Goal: Task Accomplishment & Management: Manage account settings

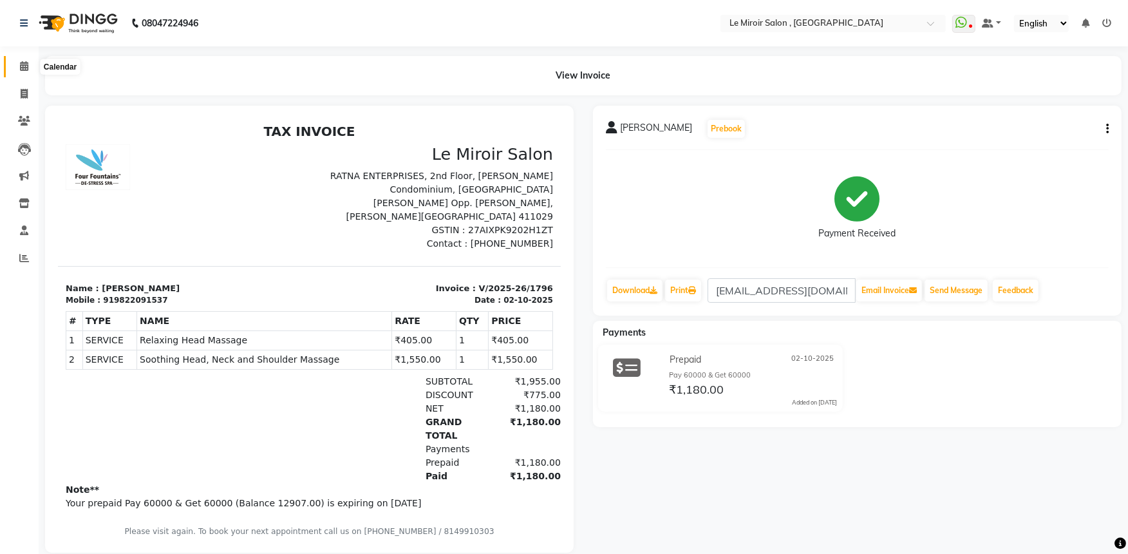
drag, startPoint x: 17, startPoint y: 64, endPoint x: 26, endPoint y: 75, distance: 14.6
click at [17, 64] on span at bounding box center [24, 66] width 23 height 15
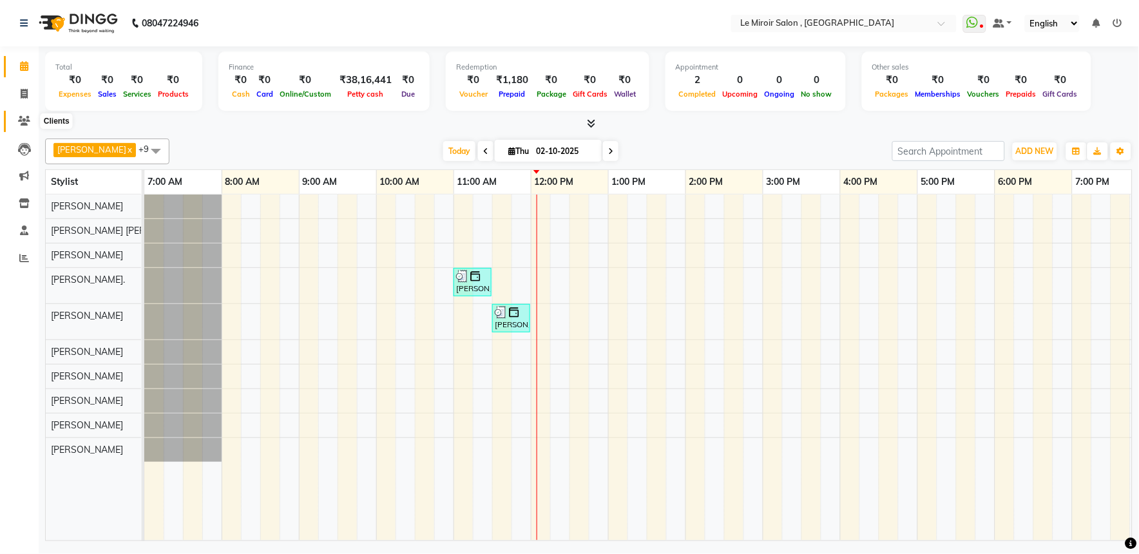
click at [24, 119] on icon at bounding box center [24, 121] width 12 height 10
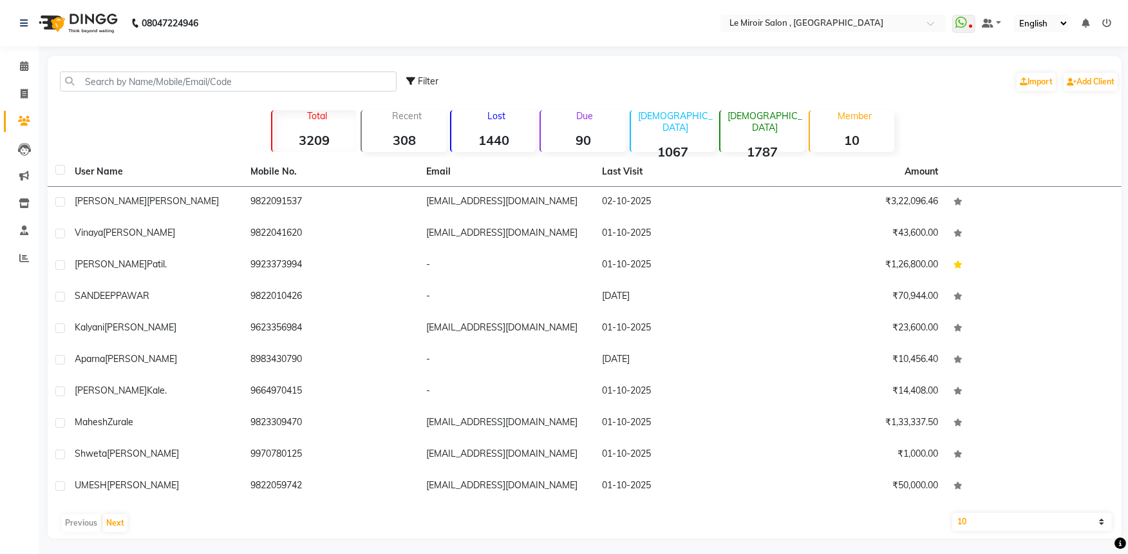
click at [143, 70] on div "Filter Import Add Client" at bounding box center [584, 81] width 1069 height 41
click at [137, 88] on input "text" at bounding box center [228, 81] width 337 height 20
paste input "9172226509"
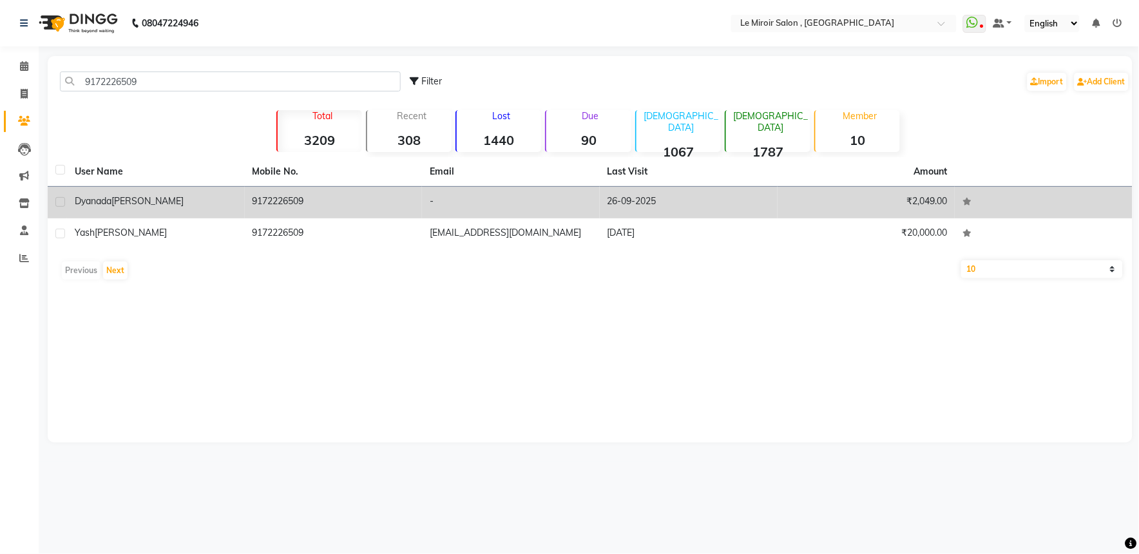
click at [209, 200] on div "Dyanada [PERSON_NAME]" at bounding box center [156, 202] width 162 height 14
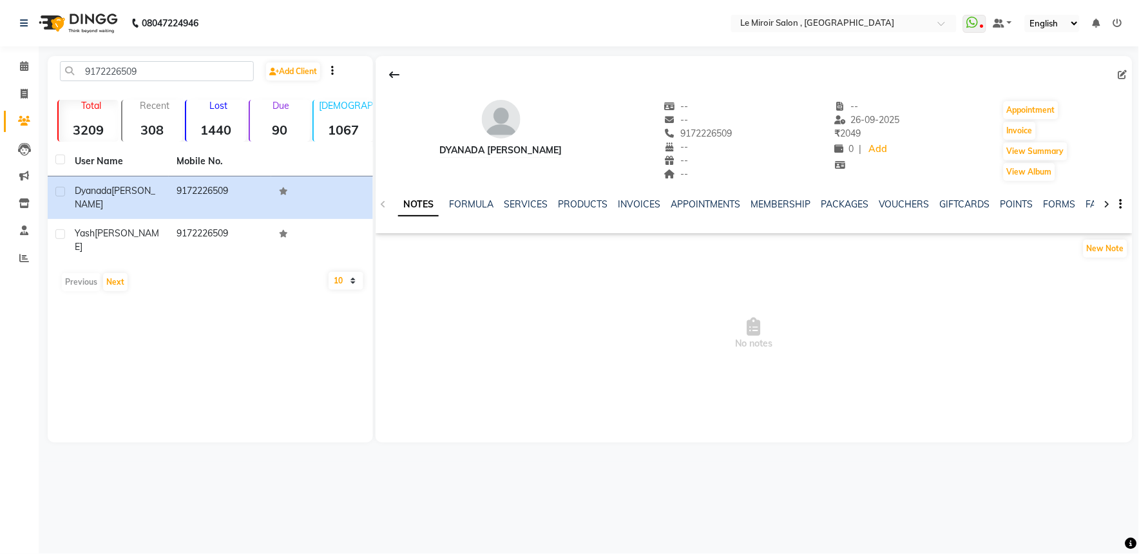
click at [898, 196] on div "NOTES FORMULA SERVICES PRODUCTS INVOICES APPOINTMENTS MEMBERSHIP PACKAGES VOUCH…" at bounding box center [754, 204] width 757 height 44
click at [898, 198] on div "VOUCHERS" at bounding box center [904, 205] width 51 height 14
drag, startPoint x: 898, startPoint y: 197, endPoint x: 891, endPoint y: 203, distance: 9.2
click at [891, 203] on link "VOUCHERS" at bounding box center [904, 204] width 51 height 12
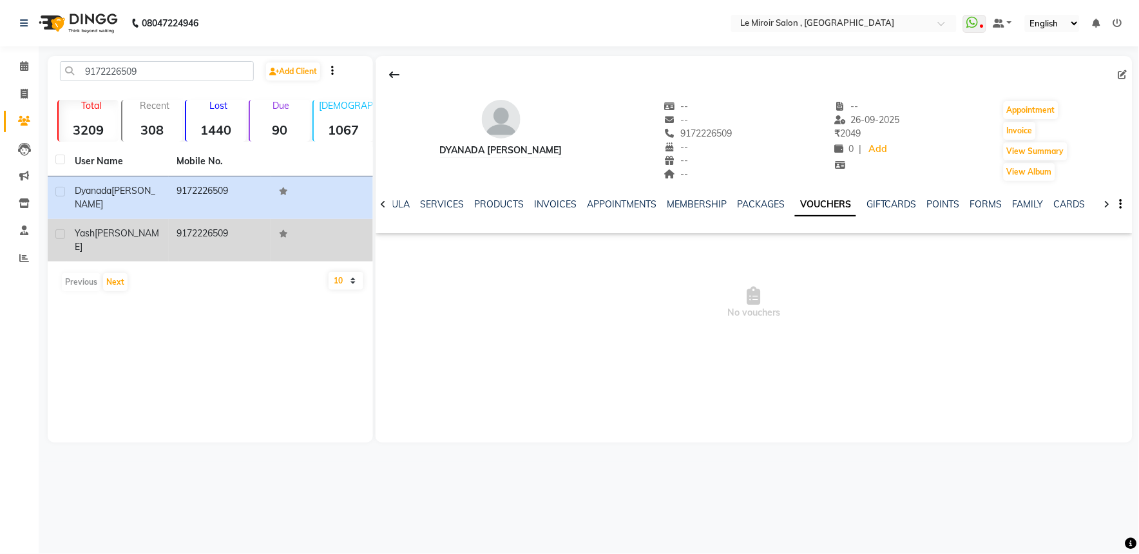
click at [234, 226] on td "9172226509" at bounding box center [220, 240] width 102 height 43
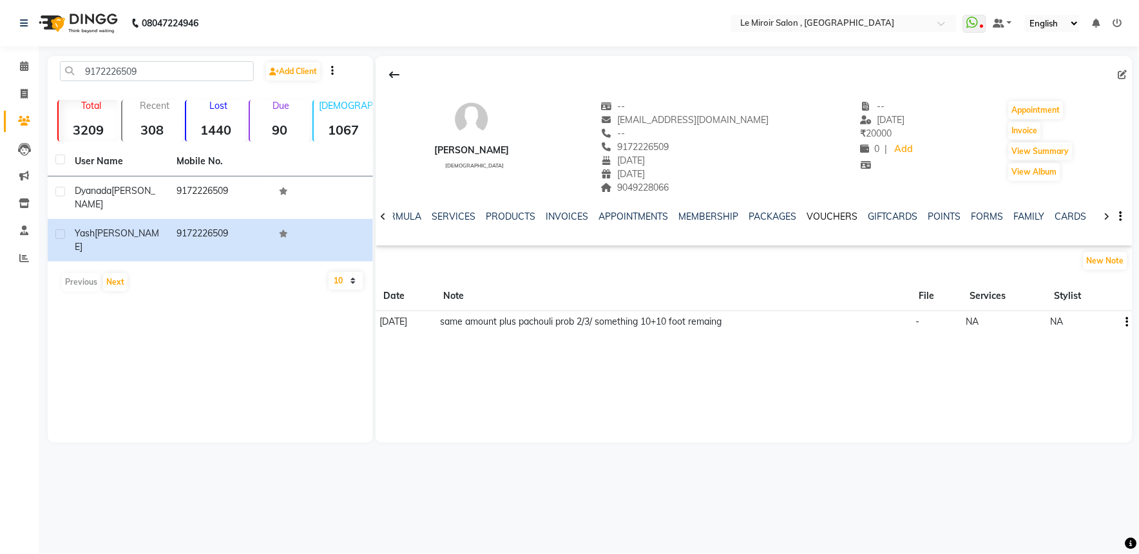
click at [813, 216] on link "VOUCHERS" at bounding box center [831, 217] width 51 height 12
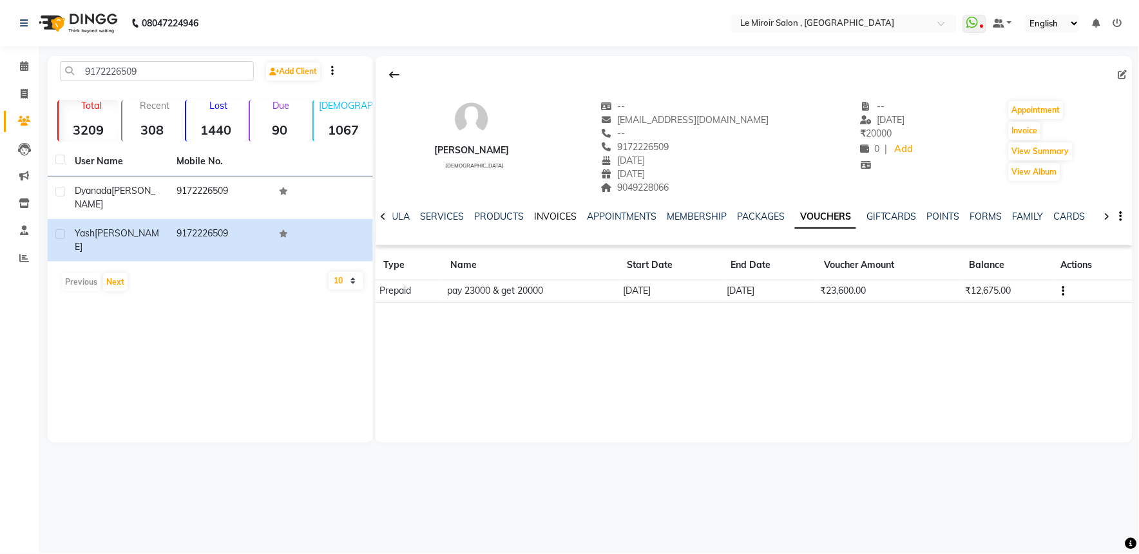
click at [549, 219] on link "INVOICES" at bounding box center [555, 217] width 43 height 12
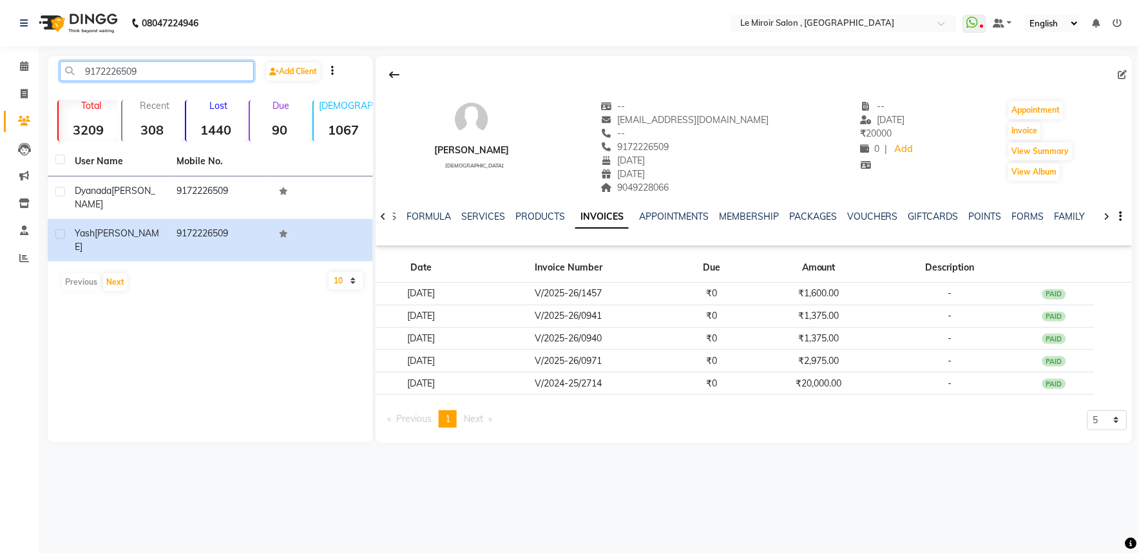
click at [120, 75] on input "9172226509" at bounding box center [157, 71] width 194 height 20
paste input "850838578"
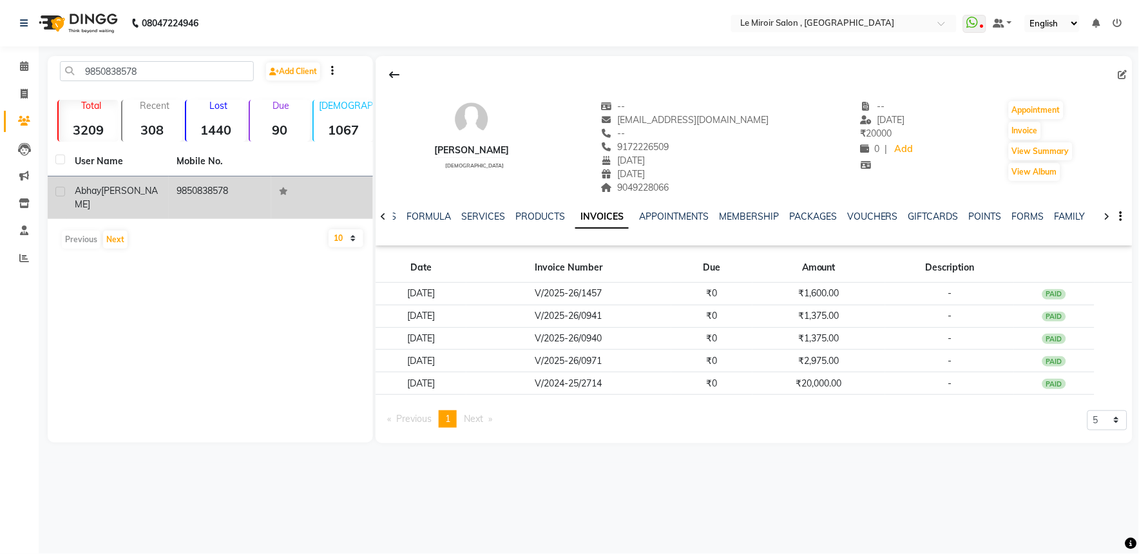
click at [117, 198] on td "[PERSON_NAME]" at bounding box center [118, 197] width 102 height 43
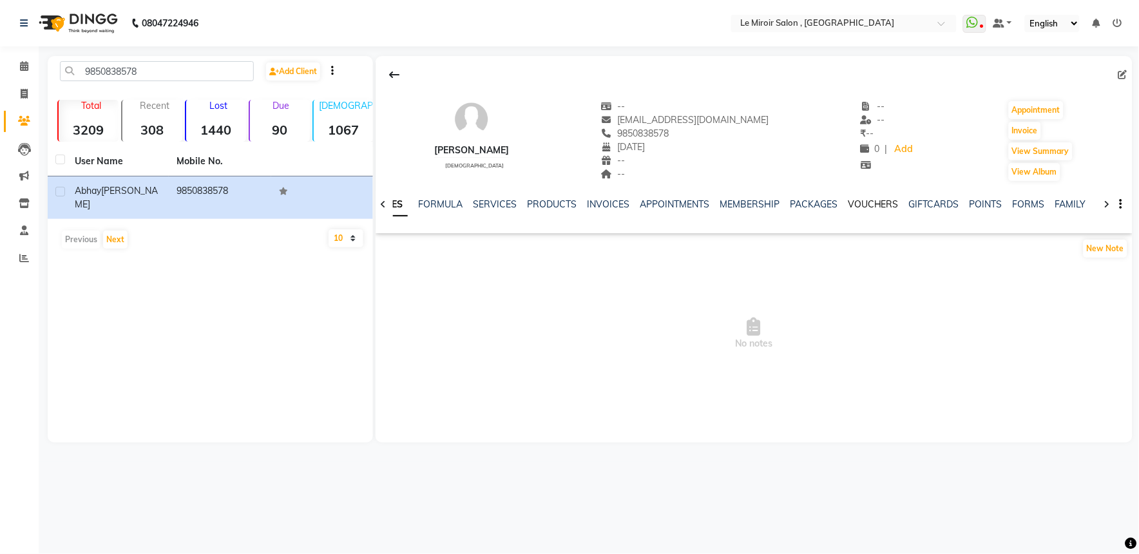
click at [876, 207] on link "VOUCHERS" at bounding box center [873, 204] width 51 height 12
click at [755, 207] on link "PACKAGES" at bounding box center [761, 204] width 48 height 12
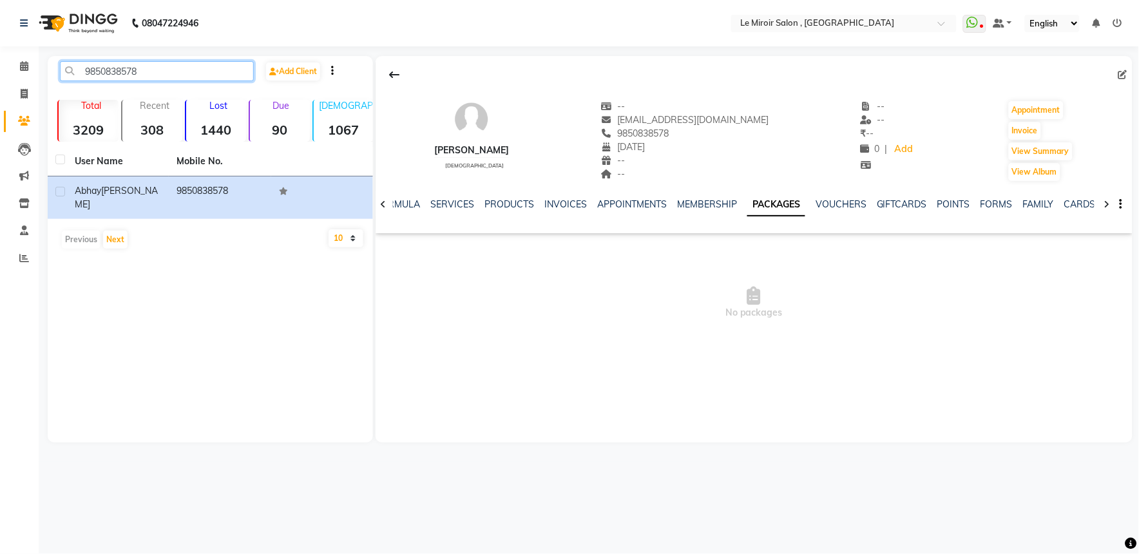
click at [99, 71] on input "9850838578" at bounding box center [157, 71] width 194 height 20
paste input "2717 03269"
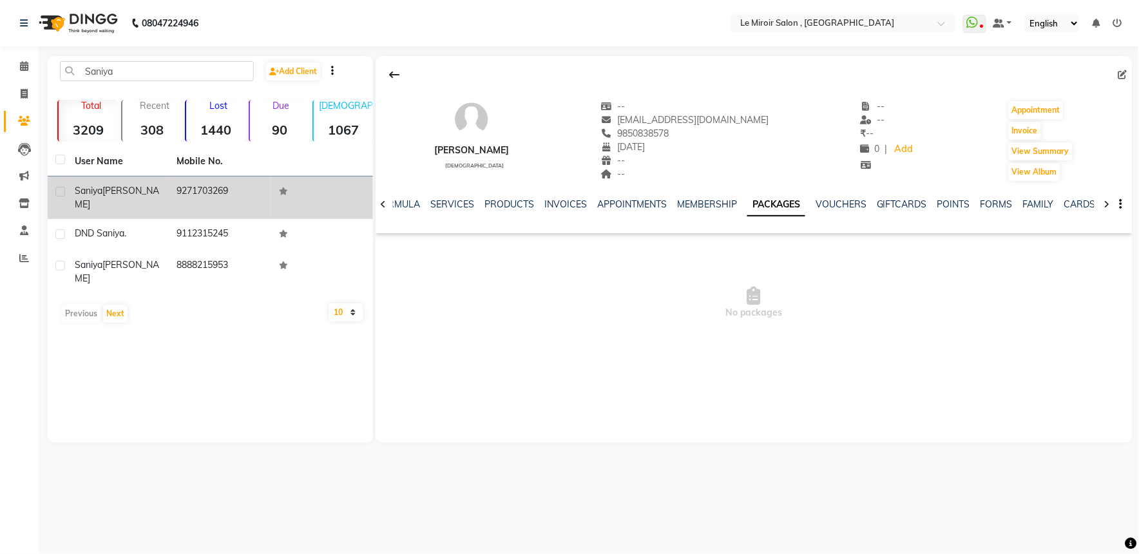
click at [224, 191] on td "9271703269" at bounding box center [220, 197] width 102 height 43
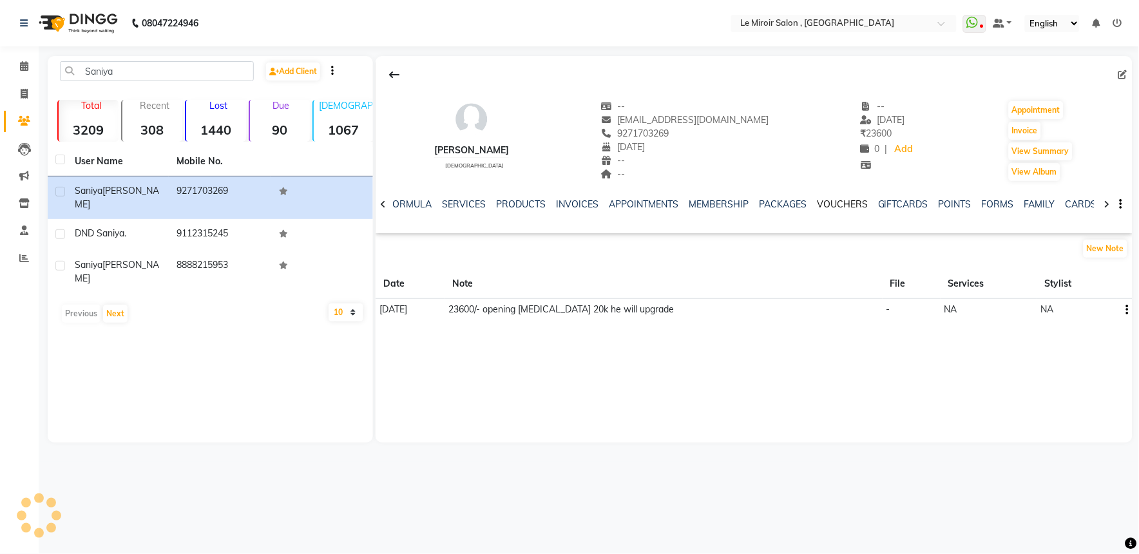
click at [842, 209] on link "VOUCHERS" at bounding box center [842, 204] width 51 height 12
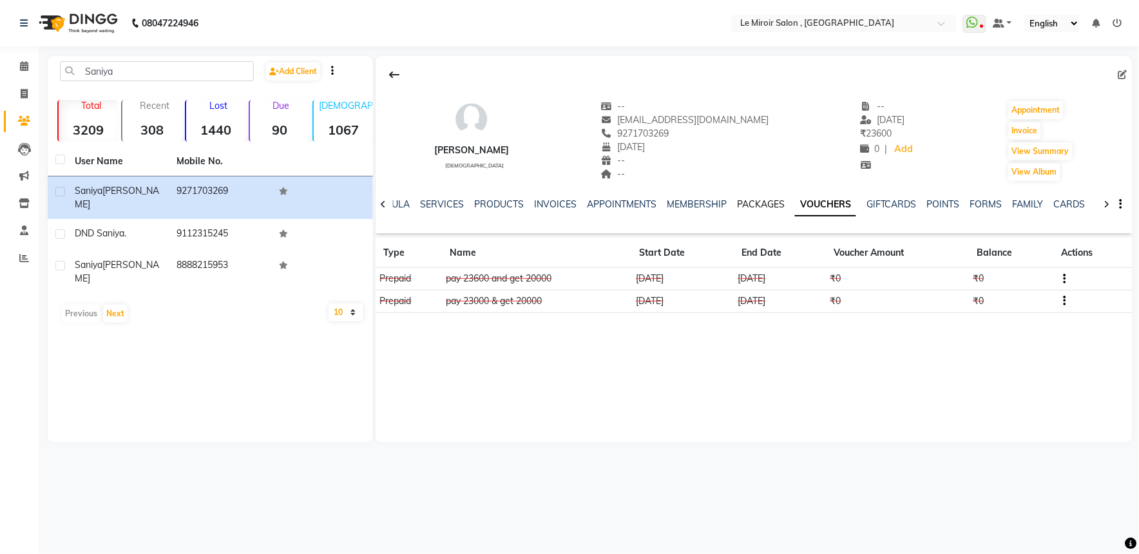
click at [754, 203] on link "PACKAGES" at bounding box center [761, 204] width 48 height 12
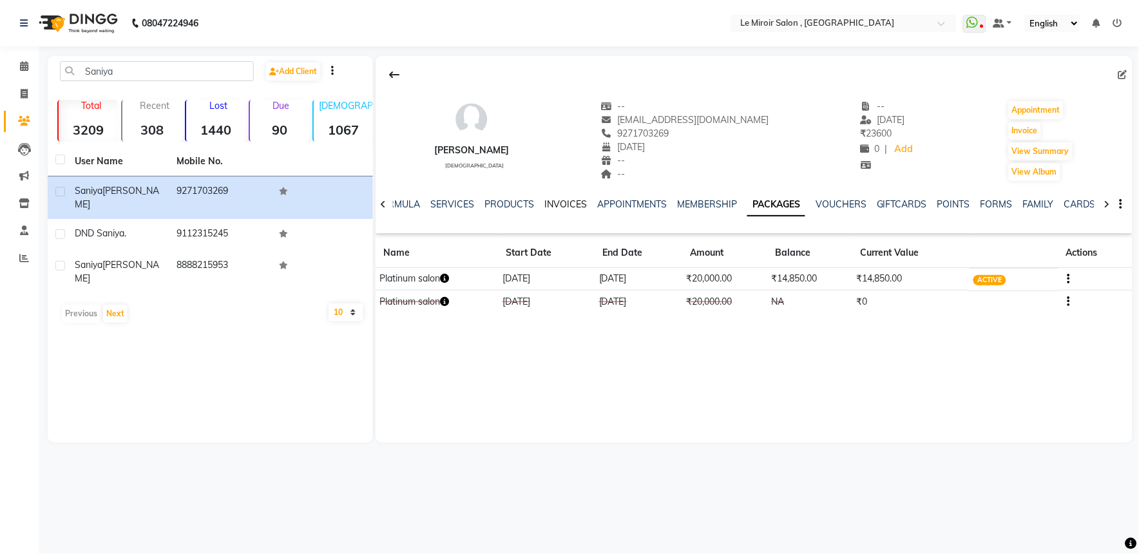
click at [571, 204] on link "INVOICES" at bounding box center [565, 204] width 43 height 12
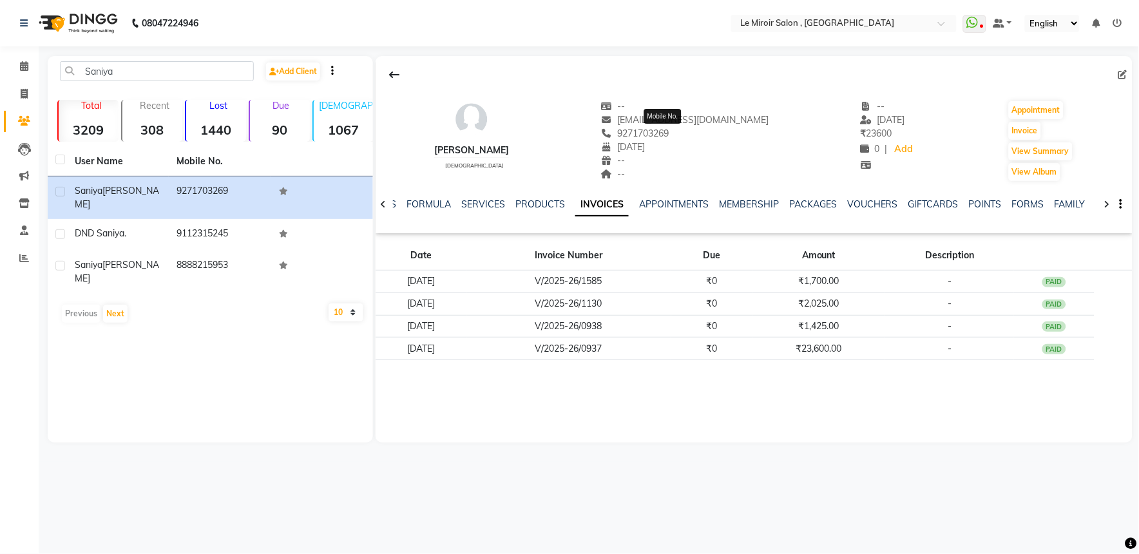
click at [668, 137] on span "9271703269" at bounding box center [635, 134] width 68 height 12
copy span "9271703269"
click at [201, 71] on input "Saniya" at bounding box center [157, 71] width 194 height 20
paste input "9637557611"
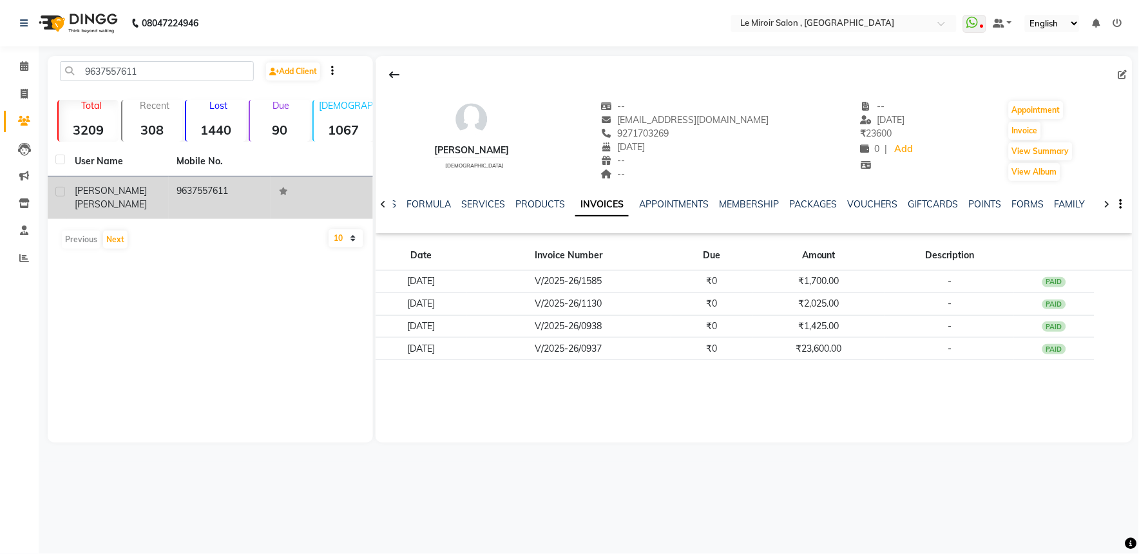
click at [161, 195] on div "[PERSON_NAME]" at bounding box center [118, 197] width 86 height 27
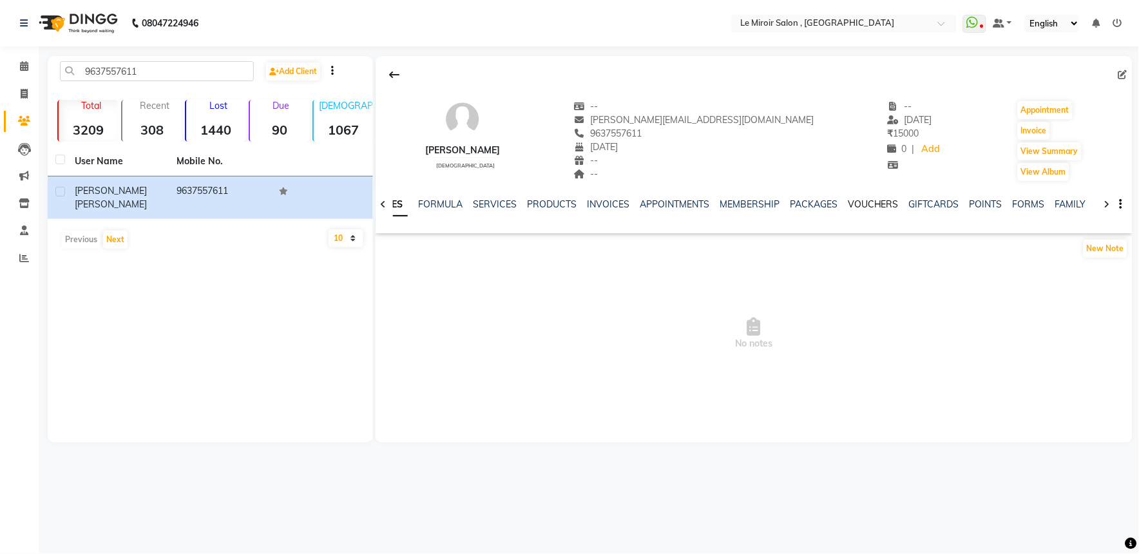
click at [877, 207] on link "VOUCHERS" at bounding box center [873, 204] width 51 height 12
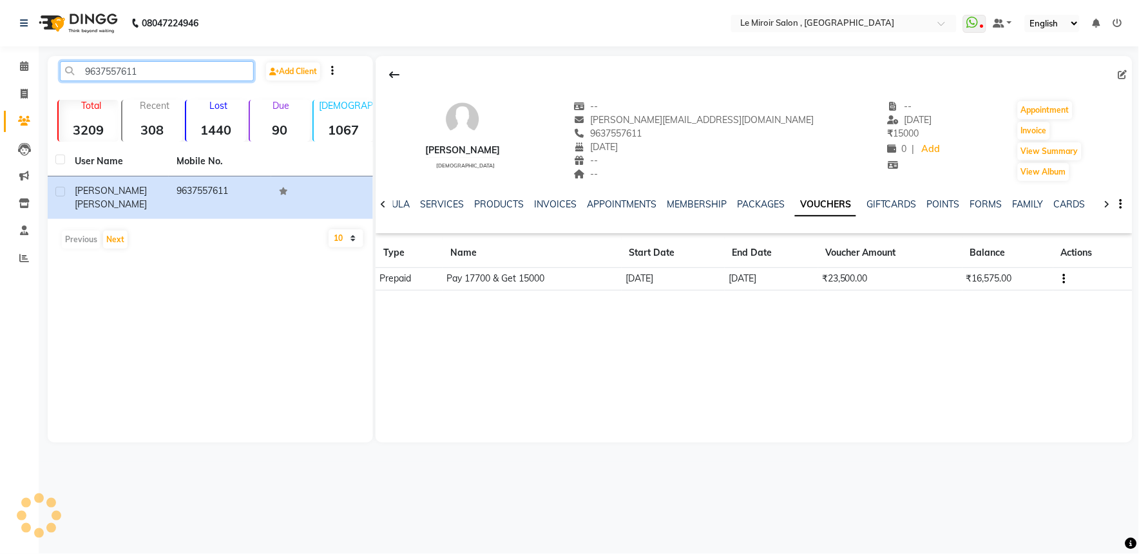
click at [166, 69] on input "9637557611" at bounding box center [157, 71] width 194 height 20
paste input "226880312"
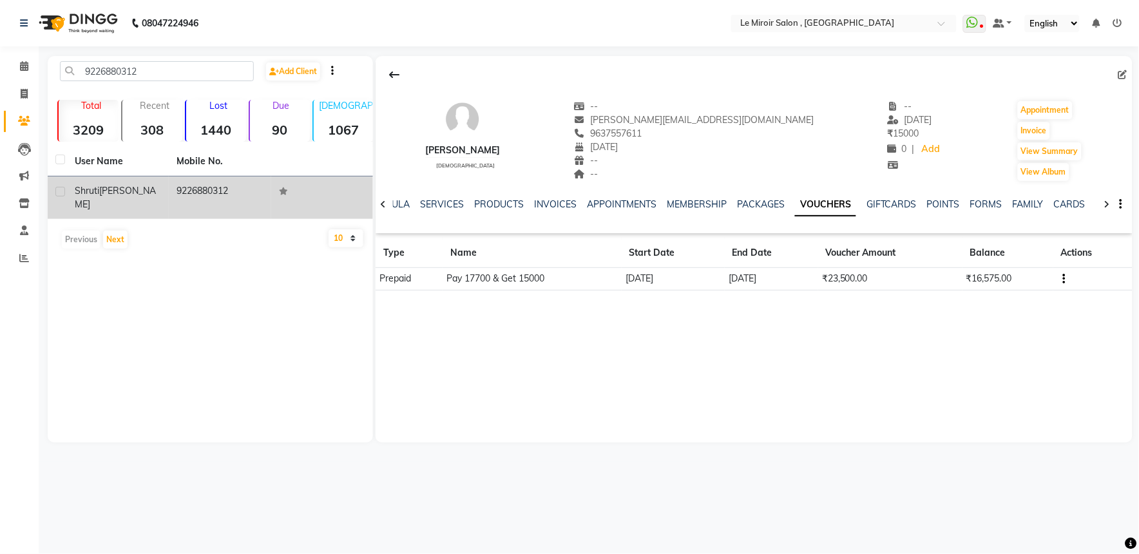
click at [207, 200] on td "9226880312" at bounding box center [220, 197] width 102 height 43
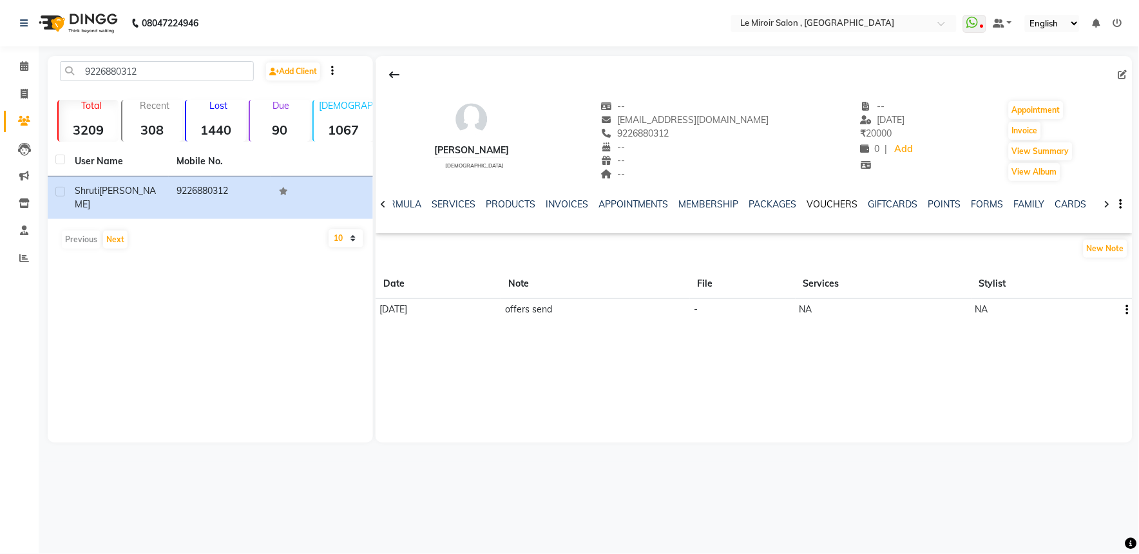
click at [817, 206] on link "VOUCHERS" at bounding box center [831, 204] width 51 height 12
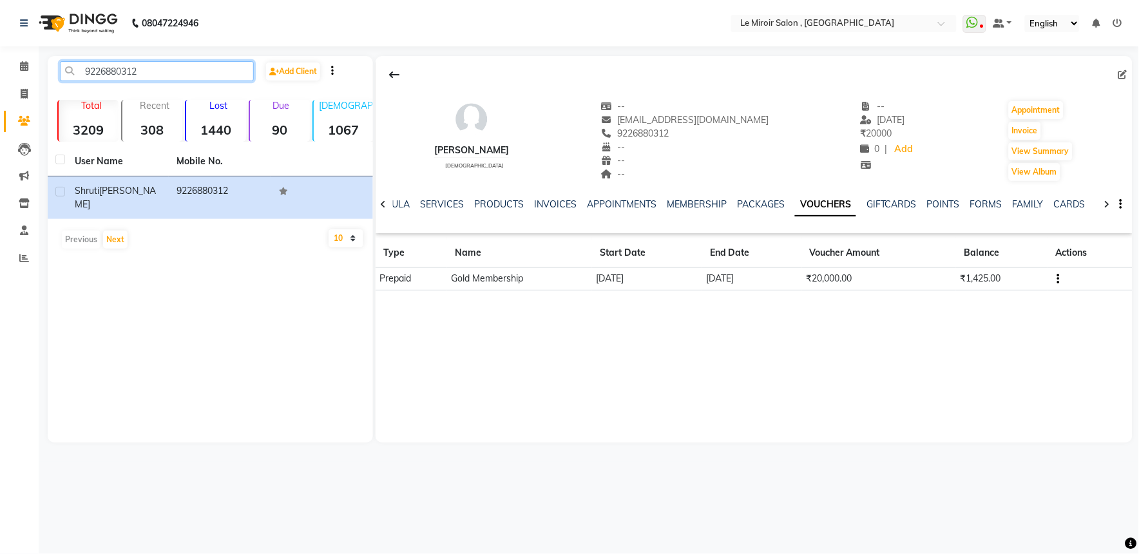
click at [229, 72] on input "9226880312" at bounding box center [157, 71] width 194 height 20
paste input "673409136"
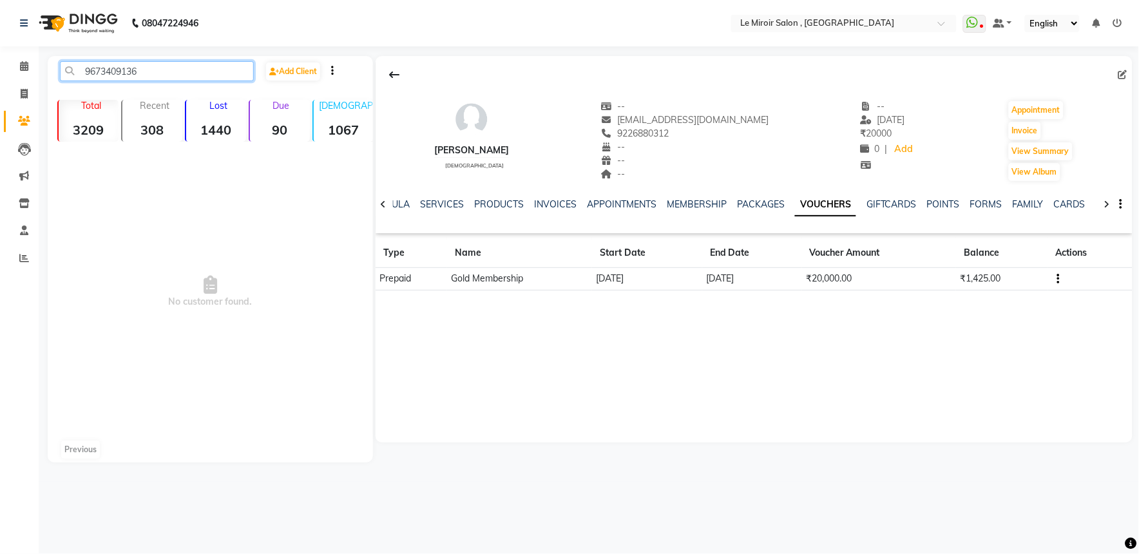
click at [118, 68] on input "9673409136" at bounding box center [157, 71] width 194 height 20
paste input "730148639"
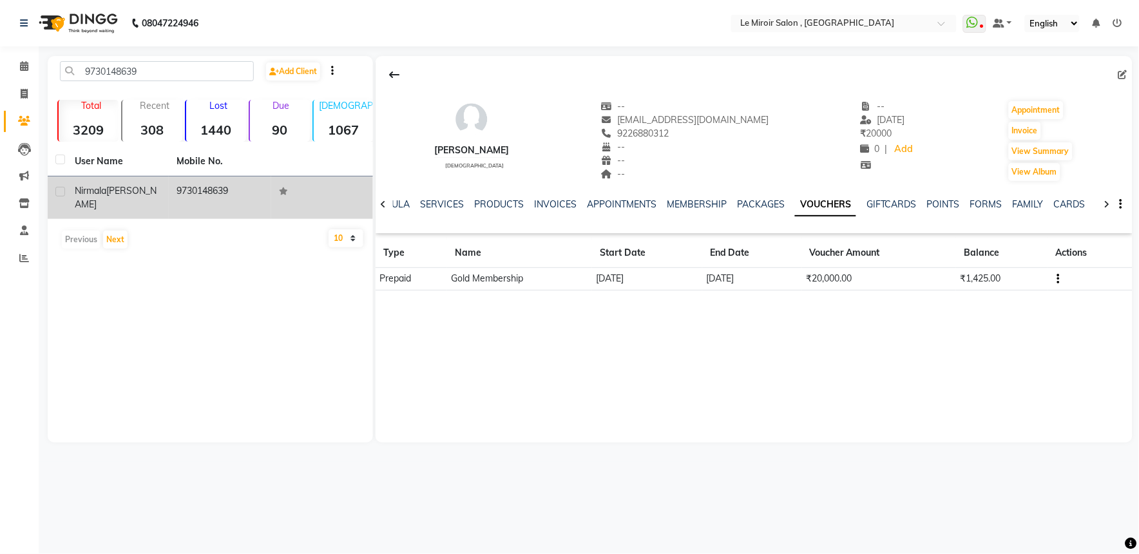
click at [118, 189] on span "[PERSON_NAME]" at bounding box center [116, 197] width 82 height 25
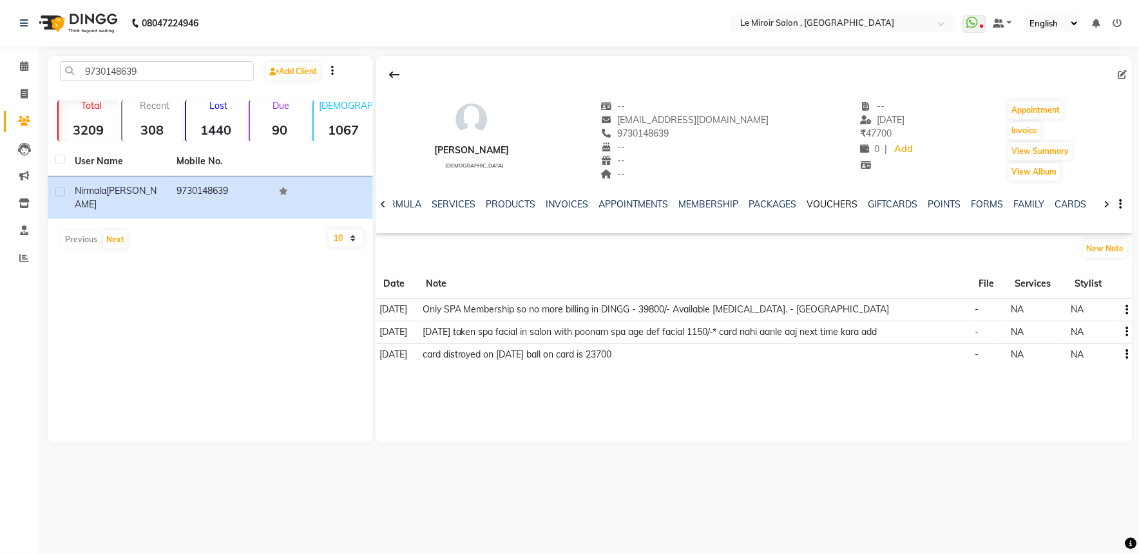
click at [835, 202] on link "VOUCHERS" at bounding box center [831, 204] width 51 height 12
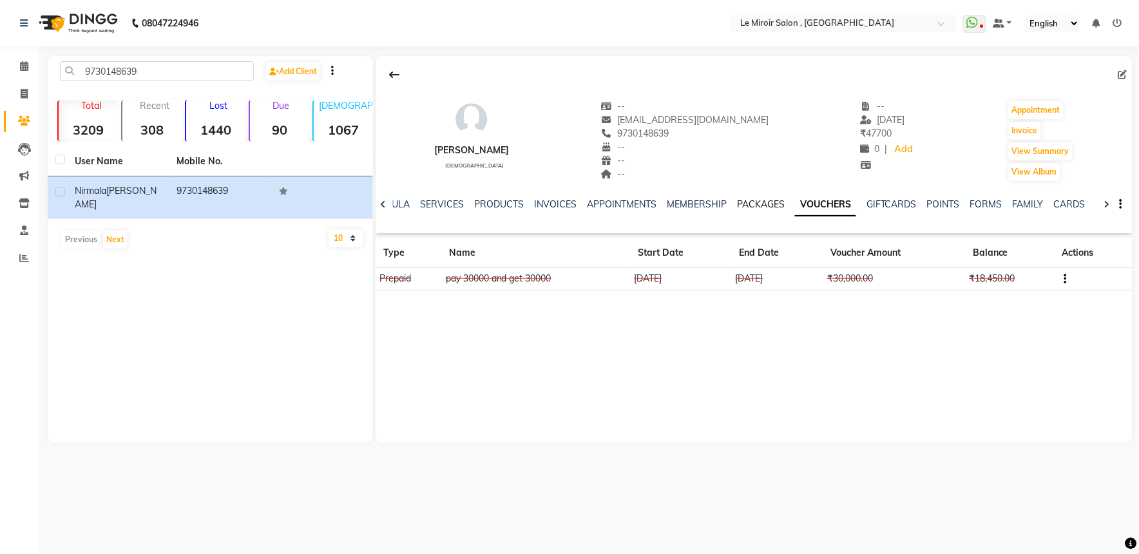
click at [746, 207] on link "PACKAGES" at bounding box center [761, 204] width 48 height 12
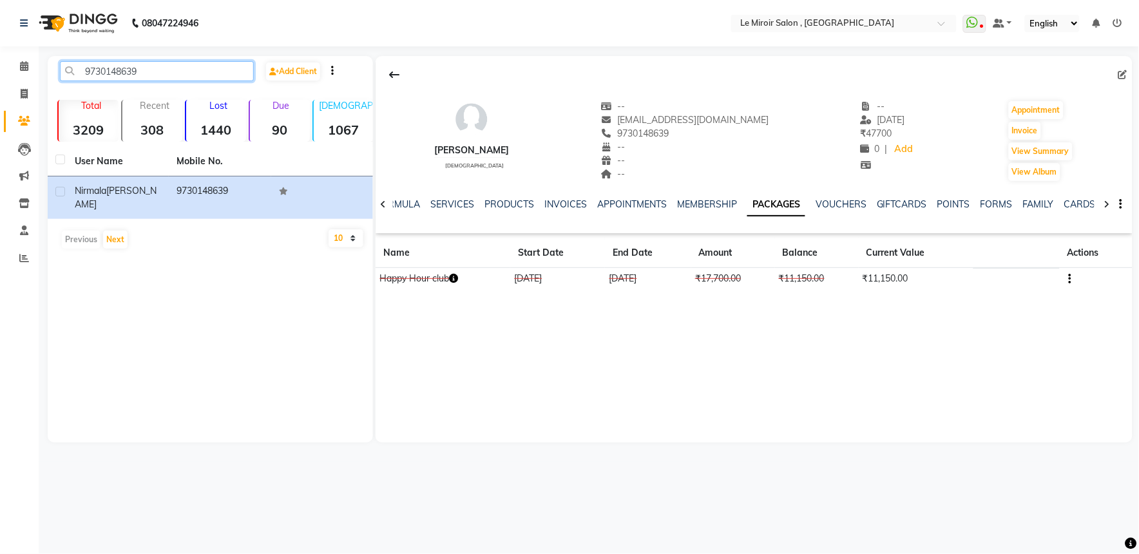
click at [114, 68] on input "9730148639" at bounding box center [157, 71] width 194 height 20
paste input "156011010"
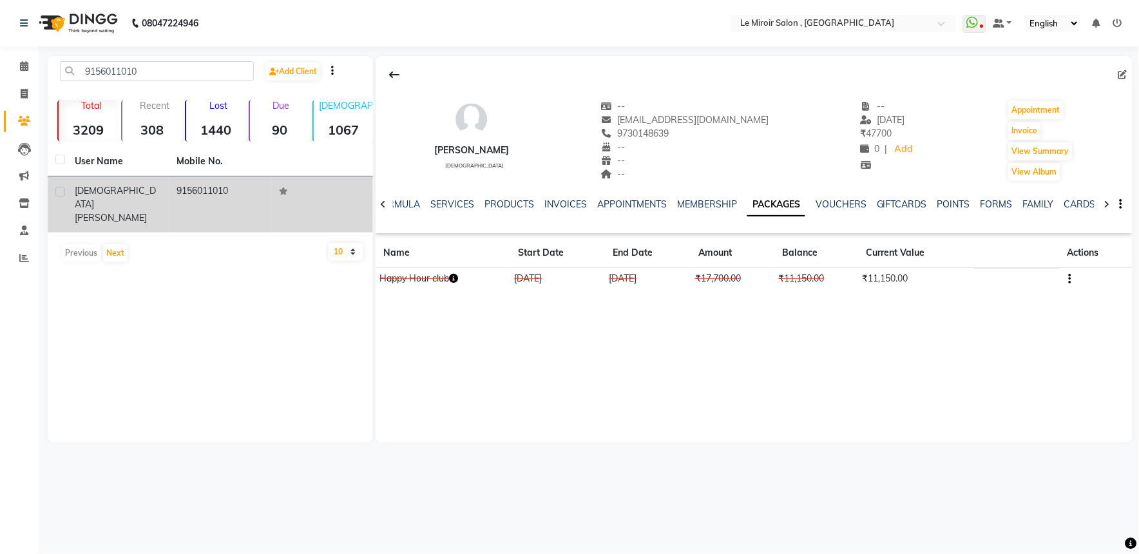
click at [151, 201] on td "[DEMOGRAPHIC_DATA][PERSON_NAME]" at bounding box center [118, 204] width 102 height 56
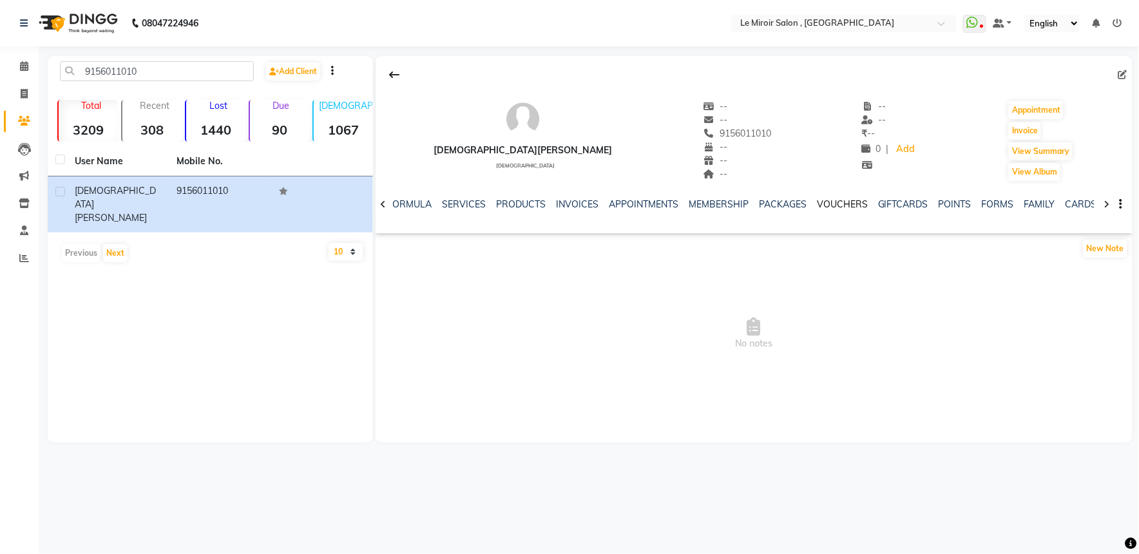
click at [840, 203] on link "VOUCHERS" at bounding box center [842, 204] width 51 height 12
click at [748, 207] on link "PACKAGES" at bounding box center [761, 204] width 48 height 12
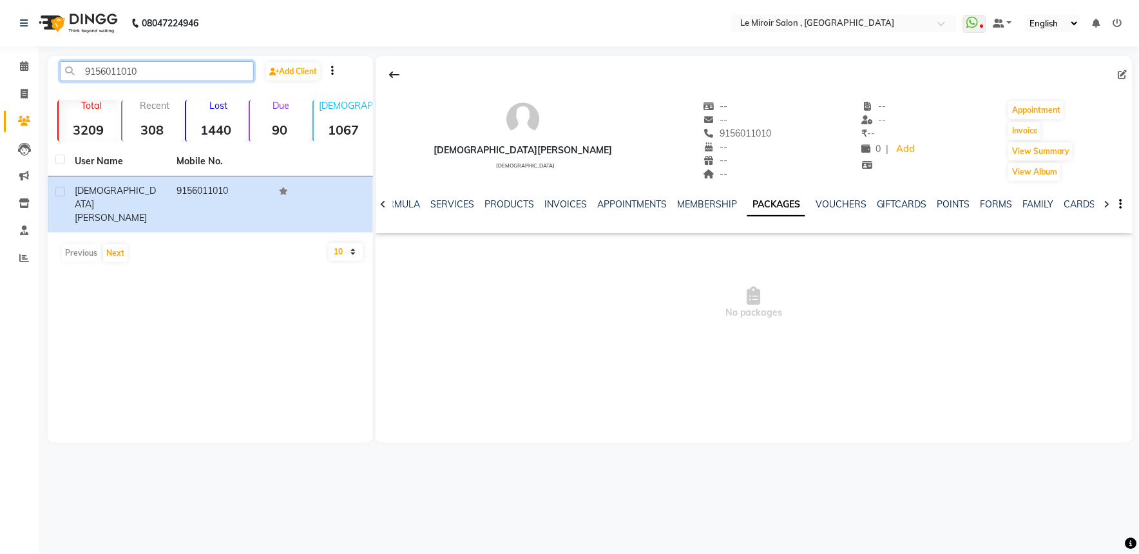
click at [98, 66] on input "9156011010" at bounding box center [157, 71] width 194 height 20
paste input "822024177"
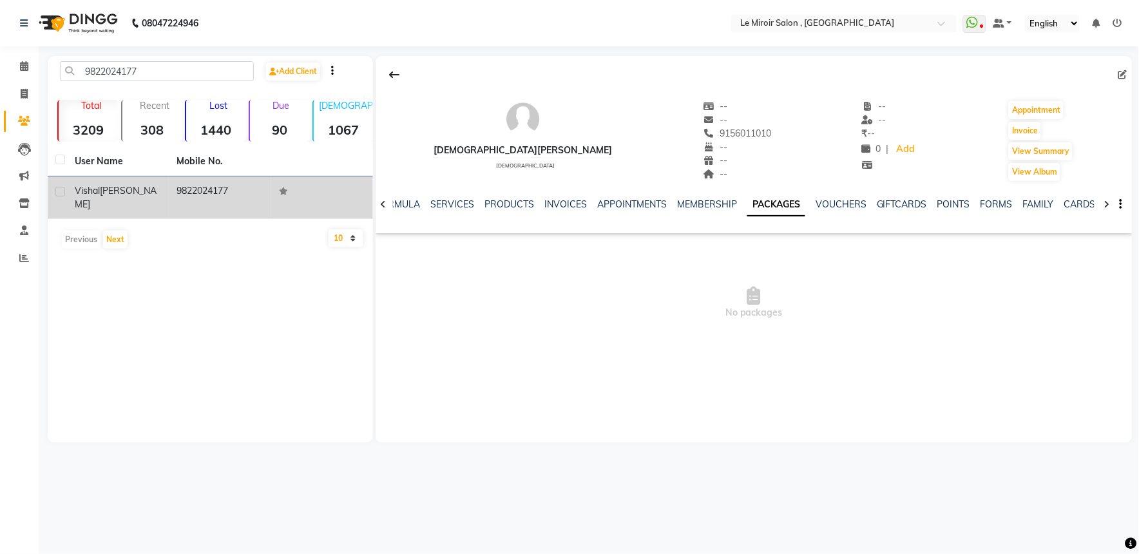
click at [158, 195] on div "[PERSON_NAME]" at bounding box center [118, 197] width 86 height 27
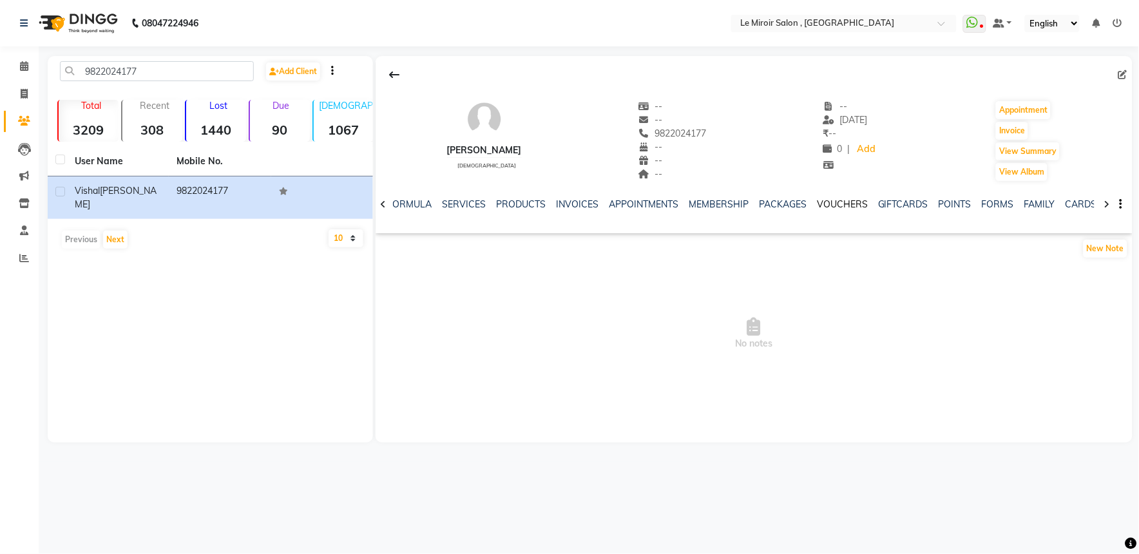
click at [841, 204] on link "VOUCHERS" at bounding box center [842, 204] width 51 height 12
click at [748, 204] on link "PACKAGES" at bounding box center [761, 204] width 48 height 12
click at [108, 73] on input "9822024177" at bounding box center [157, 71] width 194 height 20
paste input "930980064"
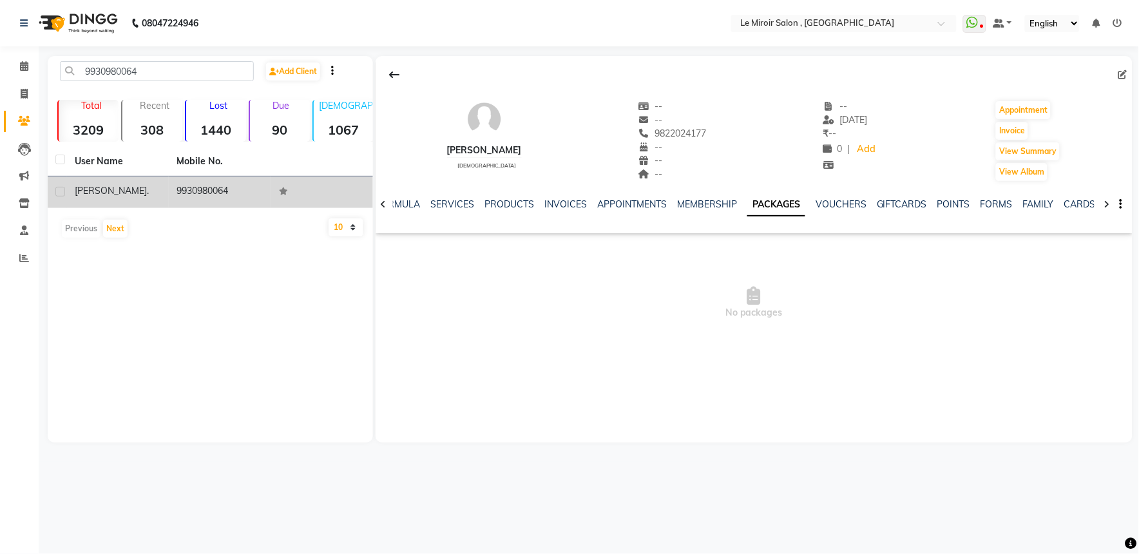
click at [112, 191] on div "[PERSON_NAME] ." at bounding box center [118, 191] width 86 height 14
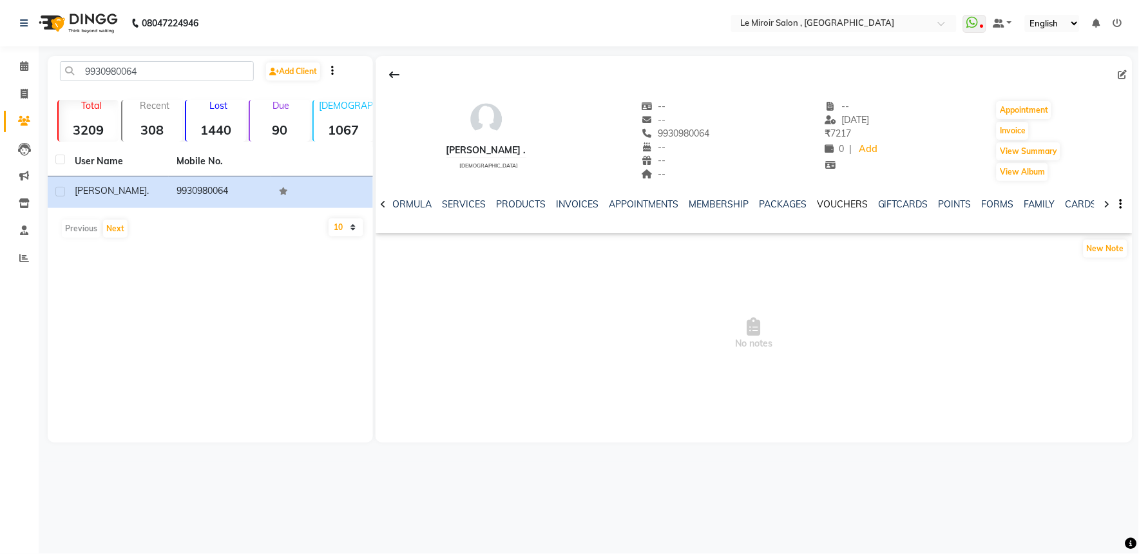
click at [821, 205] on link "VOUCHERS" at bounding box center [842, 204] width 51 height 12
click at [737, 205] on link "PACKAGES" at bounding box center [761, 204] width 48 height 12
click at [100, 82] on div "9930980064 Add Client" at bounding box center [210, 76] width 320 height 30
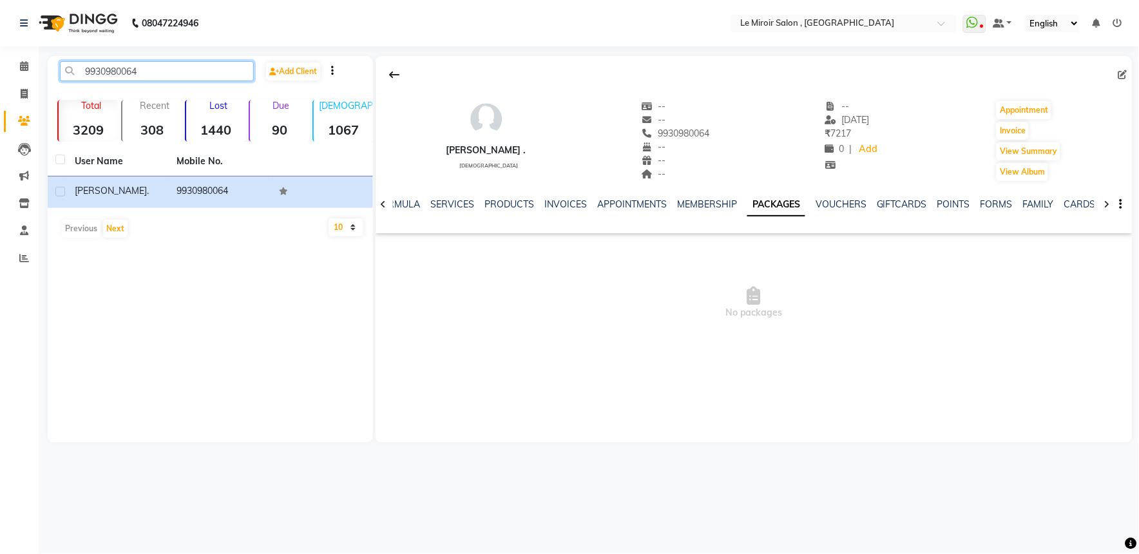
click at [106, 73] on input "9930980064" at bounding box center [157, 71] width 194 height 20
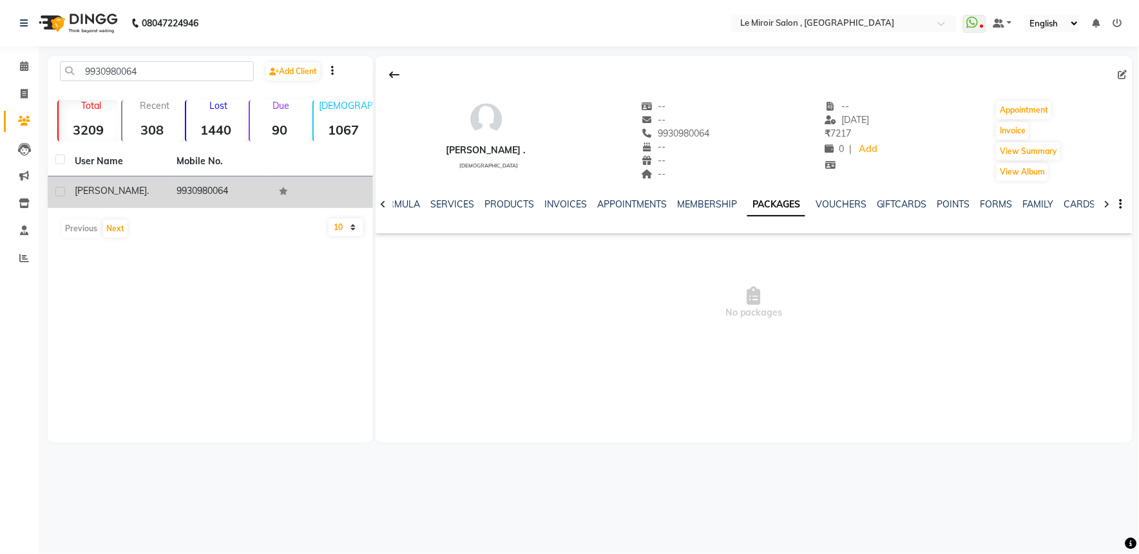
click at [129, 189] on div "[PERSON_NAME] ." at bounding box center [118, 191] width 86 height 14
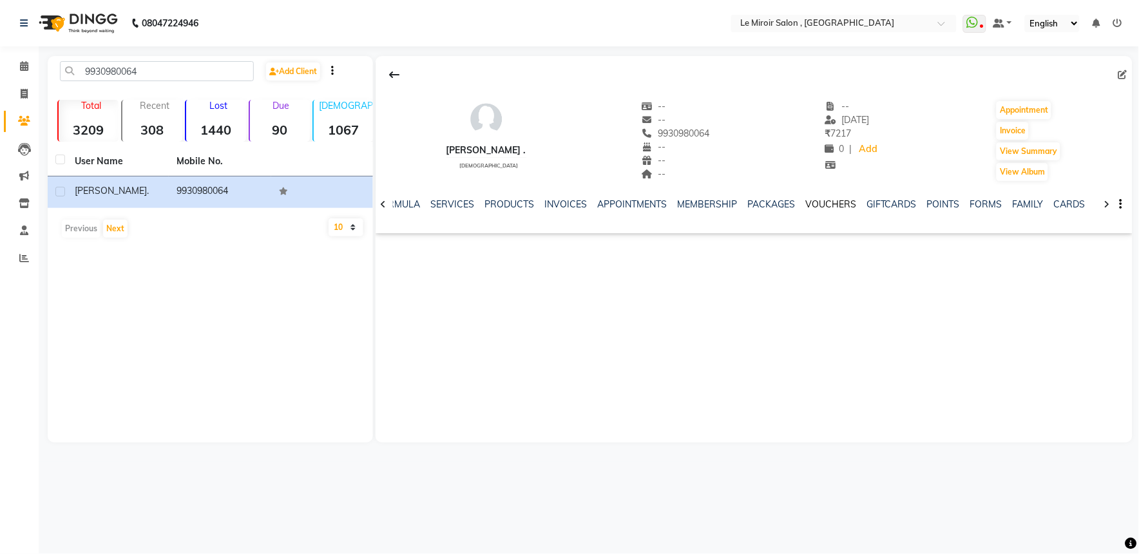
click at [833, 201] on link "VOUCHERS" at bounding box center [830, 204] width 51 height 12
click at [744, 201] on link "PACKAGES" at bounding box center [761, 204] width 48 height 12
click at [120, 75] on input "9930980064" at bounding box center [157, 71] width 194 height 20
paste input "881141580"
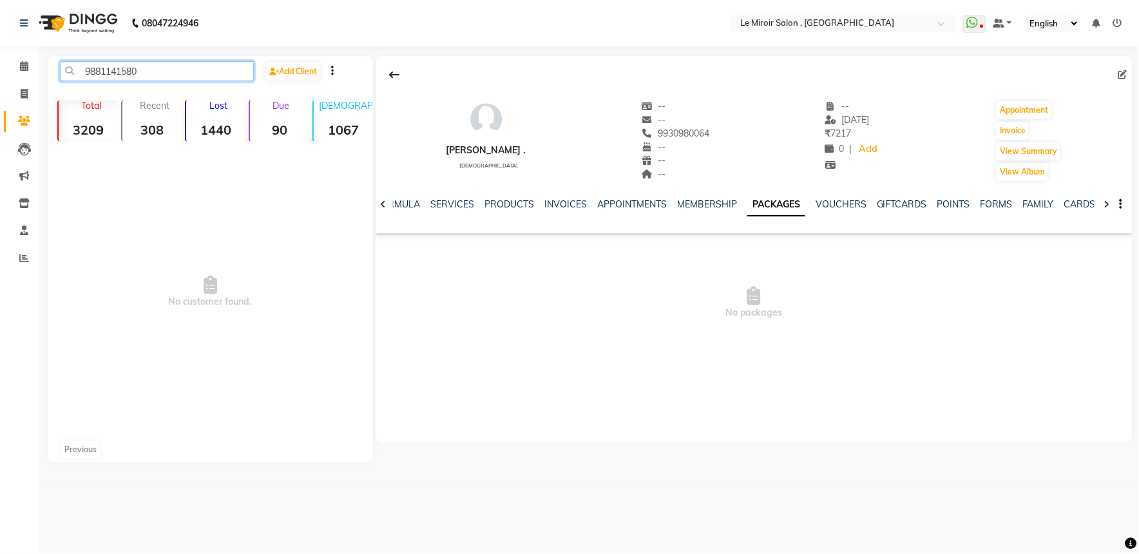
click at [103, 71] on input "9881141580" at bounding box center [157, 71] width 194 height 20
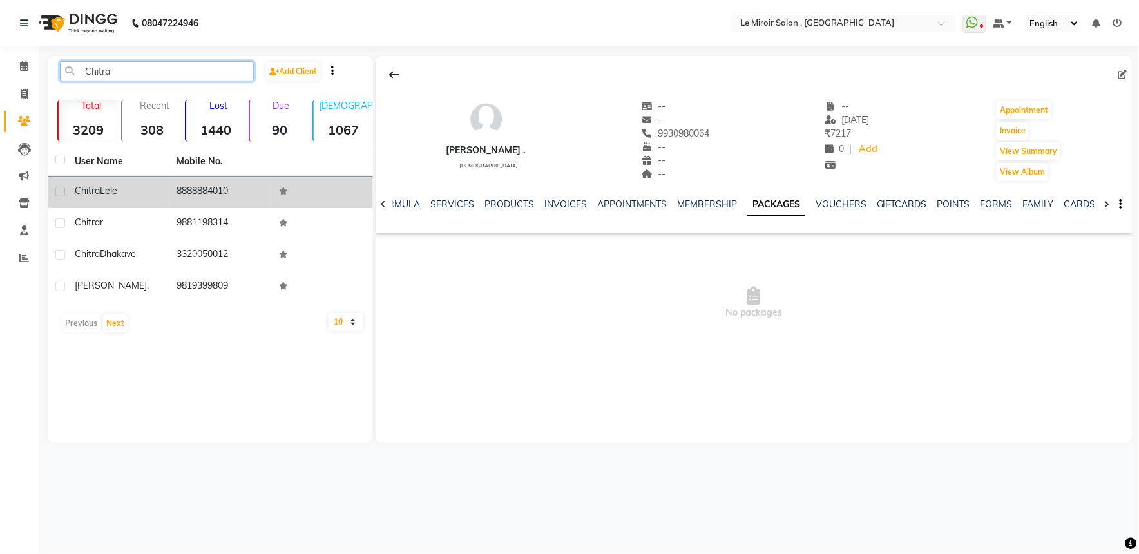
type input "Chitra"
click at [213, 197] on td "8888884010" at bounding box center [220, 192] width 102 height 32
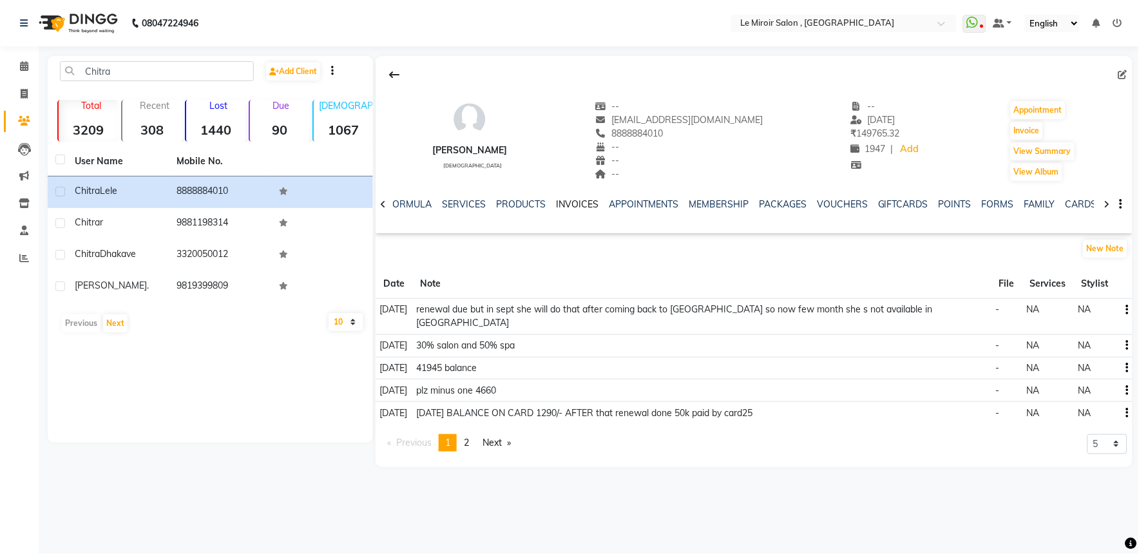
click at [564, 205] on link "INVOICES" at bounding box center [577, 204] width 43 height 12
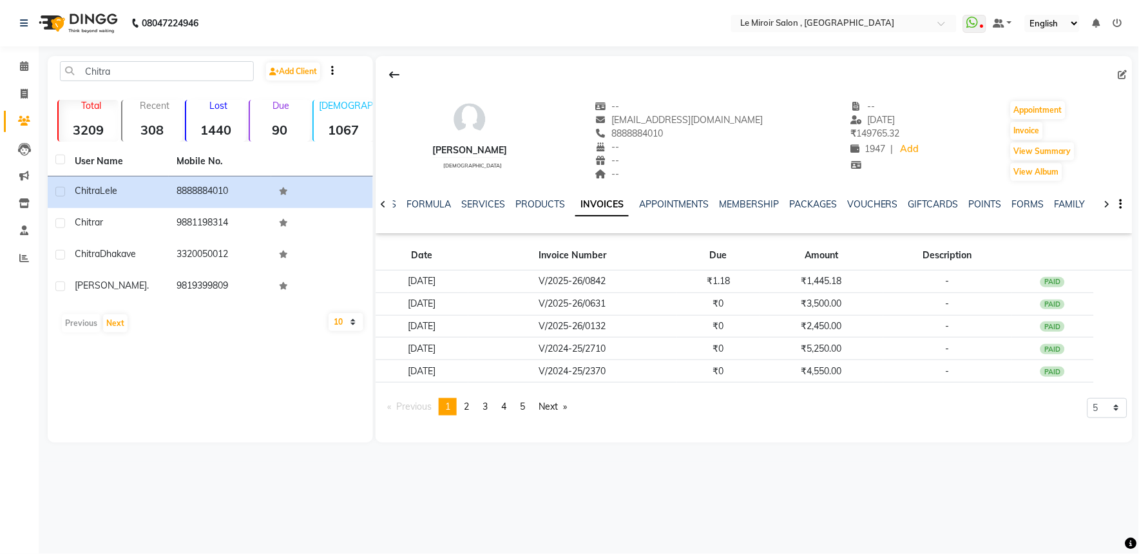
click at [845, 196] on div "NOTES FORMULA SERVICES PRODUCTS INVOICES APPOINTMENTS MEMBERSHIP PACKAGES VOUCH…" at bounding box center [754, 204] width 757 height 44
click at [847, 204] on link "VOUCHERS" at bounding box center [872, 204] width 51 height 12
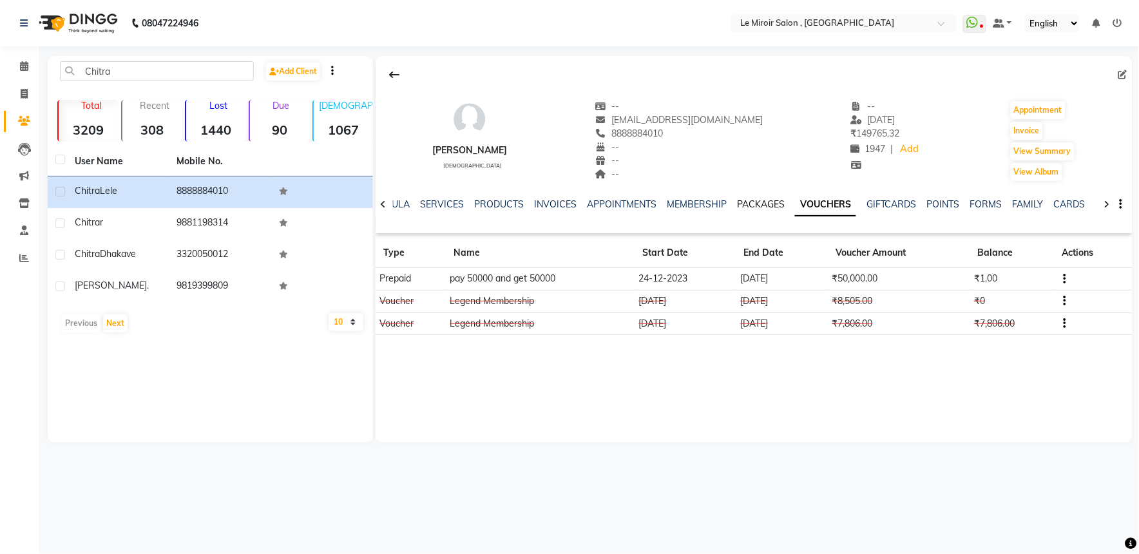
click at [757, 201] on link "PACKAGES" at bounding box center [761, 204] width 48 height 12
